Goal: Task Accomplishment & Management: Manage account settings

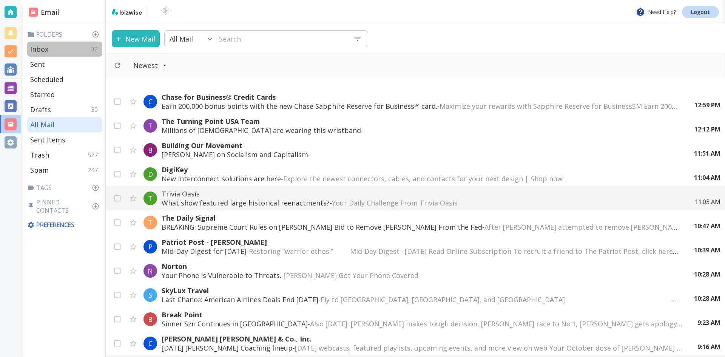
click at [40, 49] on p "Inbox" at bounding box center [39, 49] width 18 height 9
type input "0"
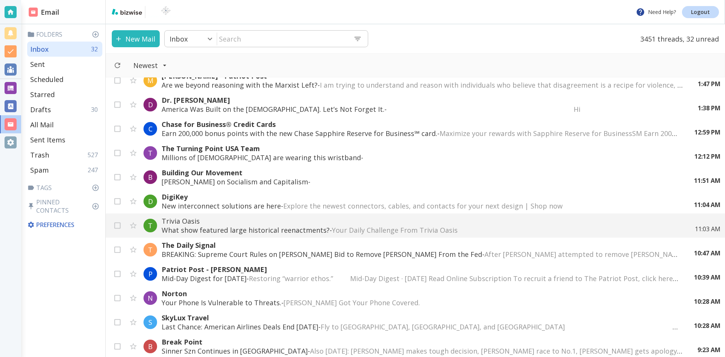
scroll to position [264, 0]
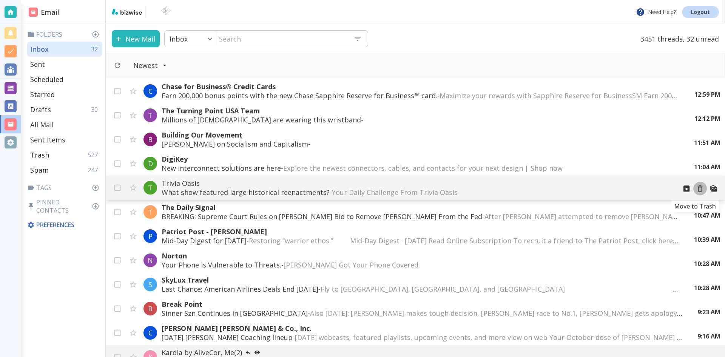
click at [698, 187] on icon "Move to Trash" at bounding box center [700, 188] width 5 height 6
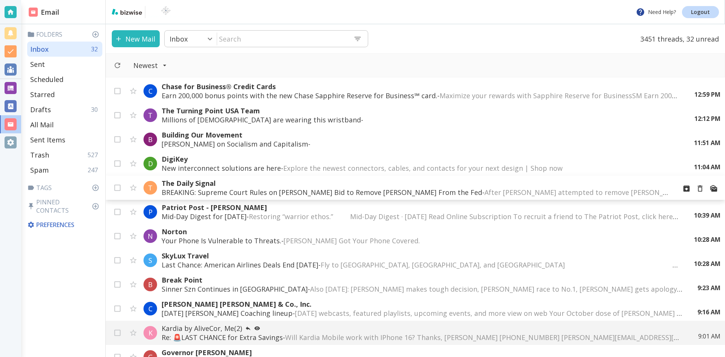
click at [484, 189] on span "After [PERSON_NAME] attempted to remove [PERSON_NAME], she sued to challenge th…" at bounding box center [702, 192] width 437 height 9
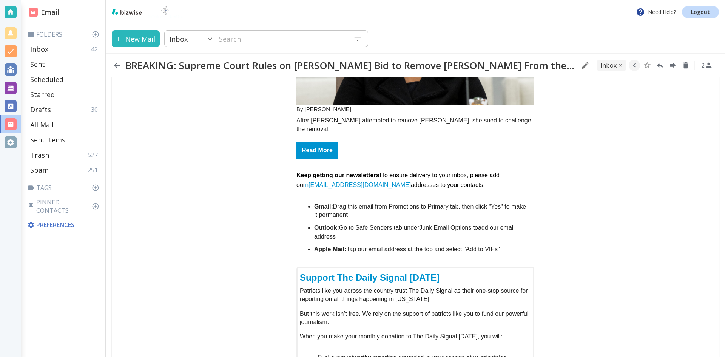
scroll to position [226, 0]
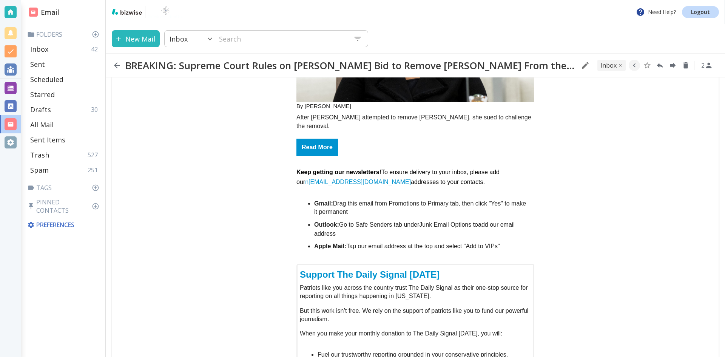
click at [314, 139] on link "Read More" at bounding box center [317, 147] width 42 height 17
click at [116, 65] on icon "button" at bounding box center [117, 65] width 6 height 6
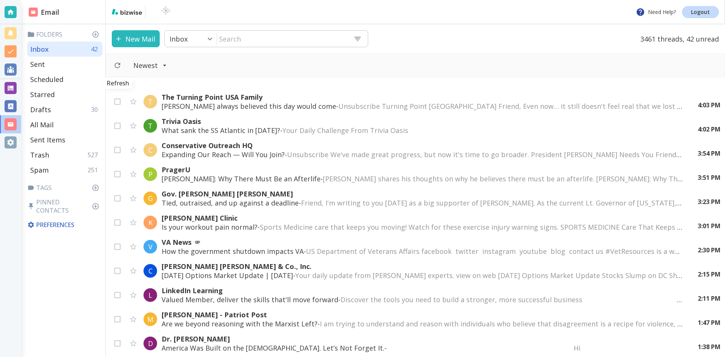
scroll to position [264, 0]
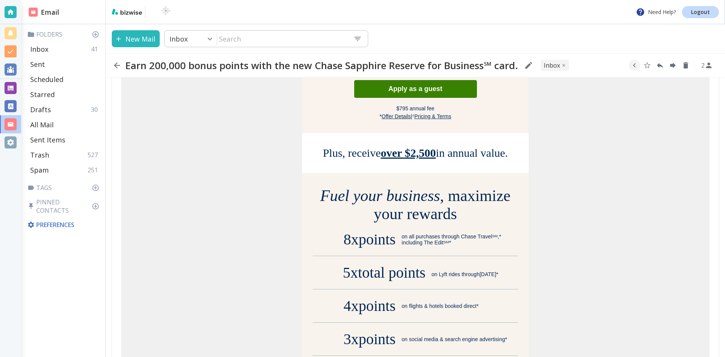
scroll to position [377, 0]
